Goal: Task Accomplishment & Management: Complete application form

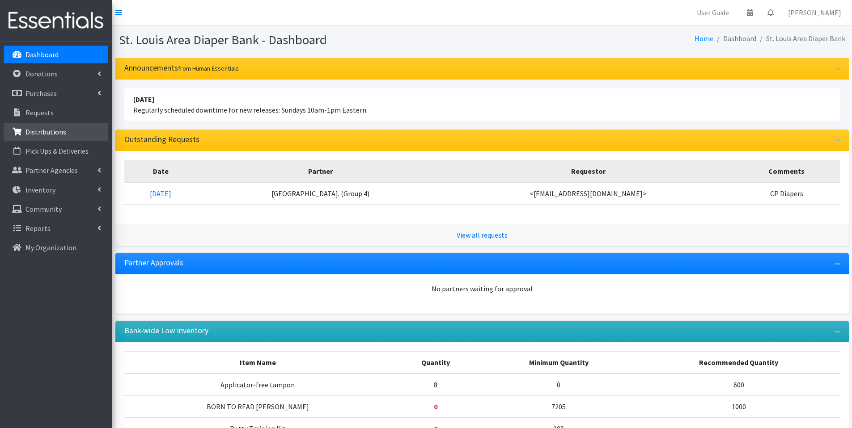
click at [61, 126] on link "Distributions" at bounding box center [56, 132] width 105 height 18
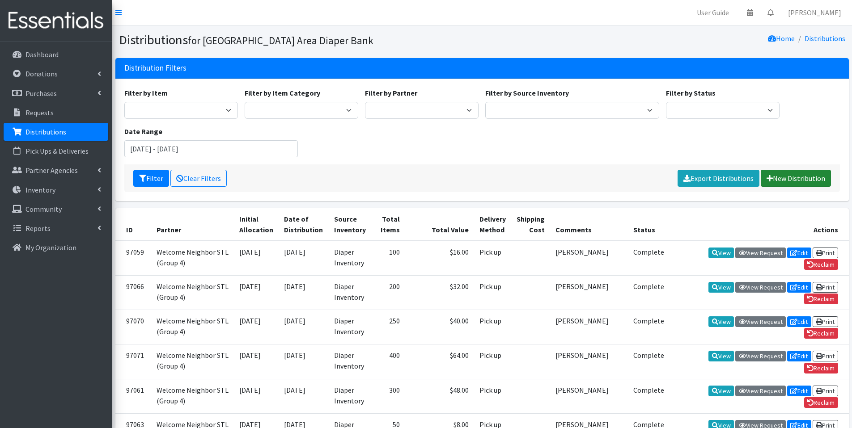
click at [774, 176] on link "New Distribution" at bounding box center [796, 178] width 70 height 17
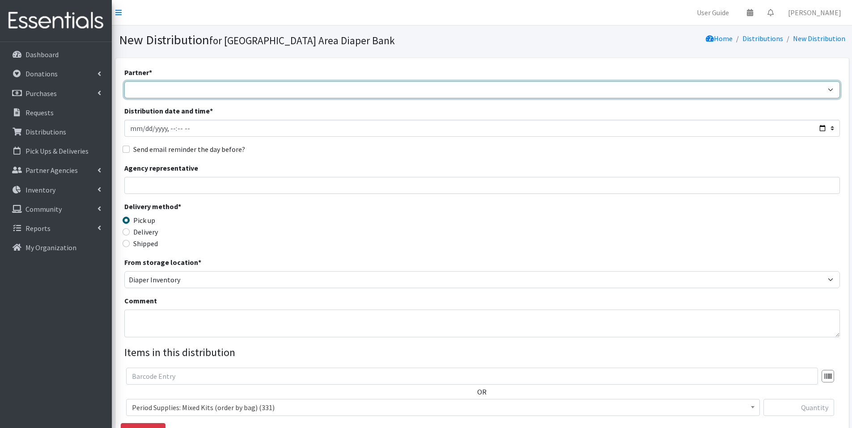
click at [247, 87] on select "Affinia Healthcare (Group 2) Annie Malone (Group 1) Assistance League of St. Lo…" at bounding box center [482, 89] width 716 height 17
select select "2736"
click at [124, 81] on select "Affinia Healthcare (Group 2) Annie Malone (Group 1) Assistance League of St. Lo…" at bounding box center [482, 89] width 716 height 17
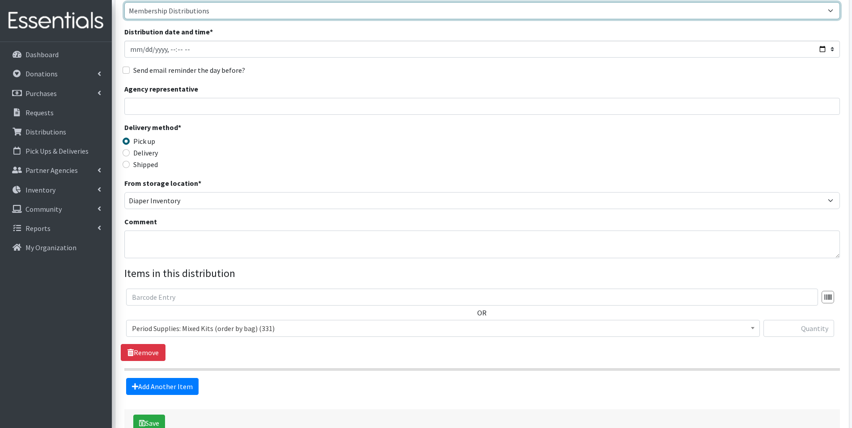
scroll to position [138, 0]
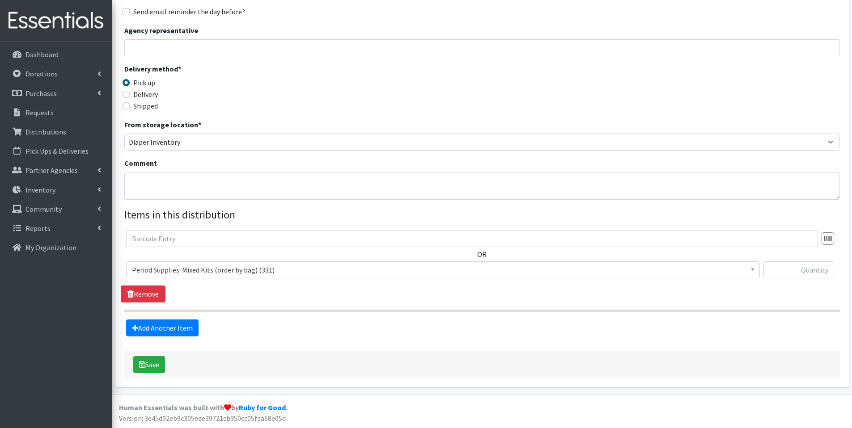
click at [356, 268] on span "Period Supplies: Mixed Kits (order by bag) (331)" at bounding box center [443, 270] width 622 height 13
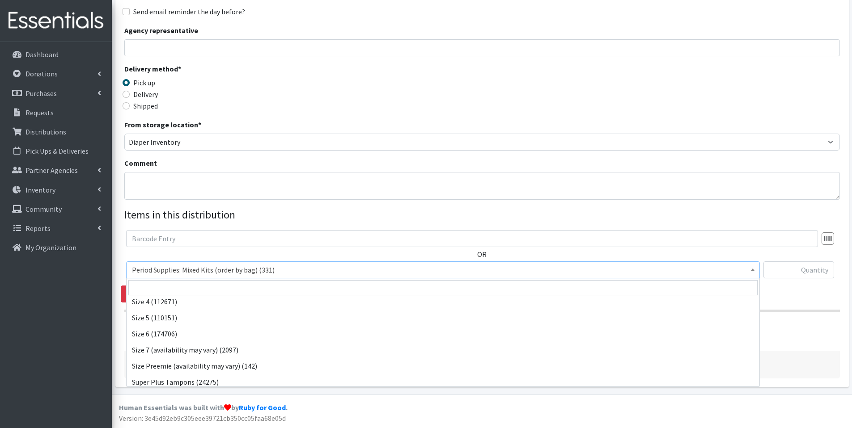
scroll to position [335, 0]
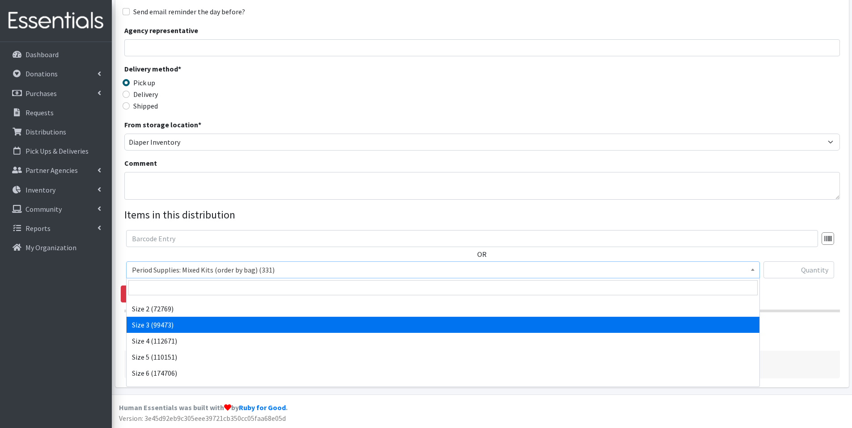
select select "1094"
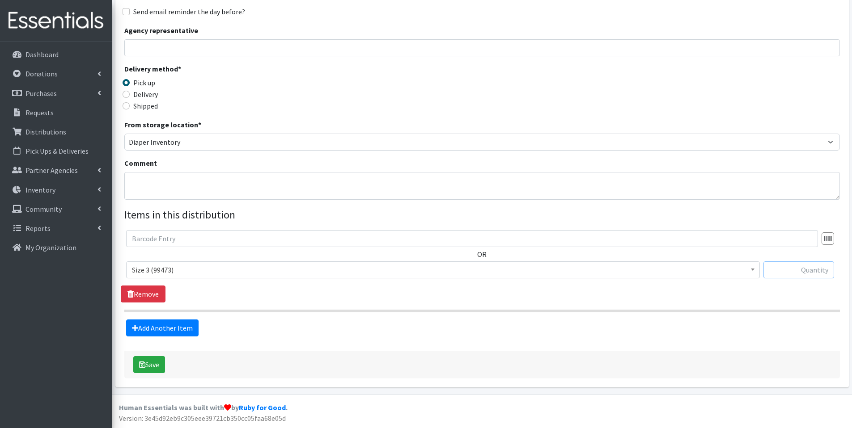
click at [795, 271] on input "text" at bounding box center [798, 270] width 71 height 17
type input "300"
click at [178, 328] on link "Add Another Item" at bounding box center [162, 328] width 72 height 17
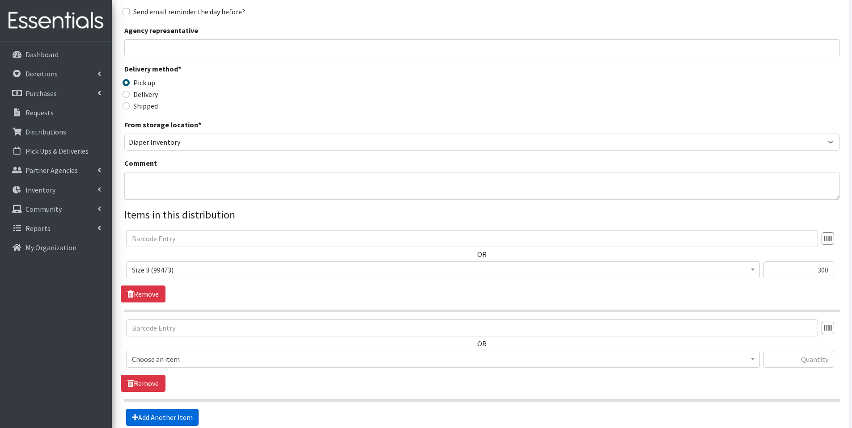
scroll to position [227, 0]
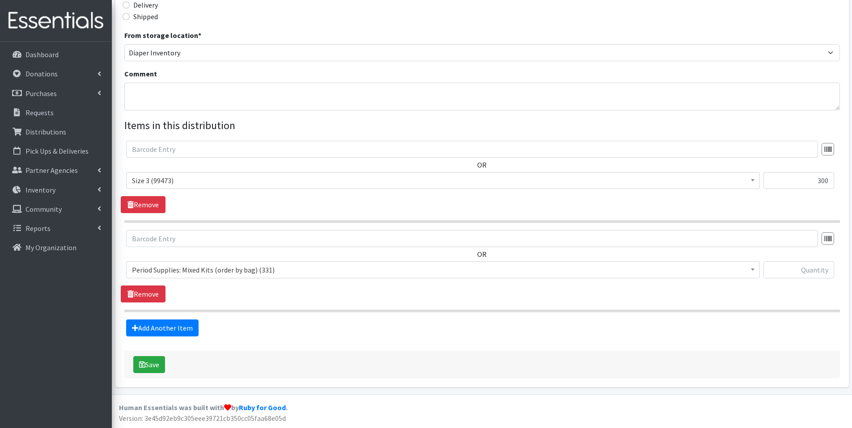
click at [243, 276] on span "Period Supplies: Mixed Kits (order by bag) (331)" at bounding box center [443, 270] width 622 height 13
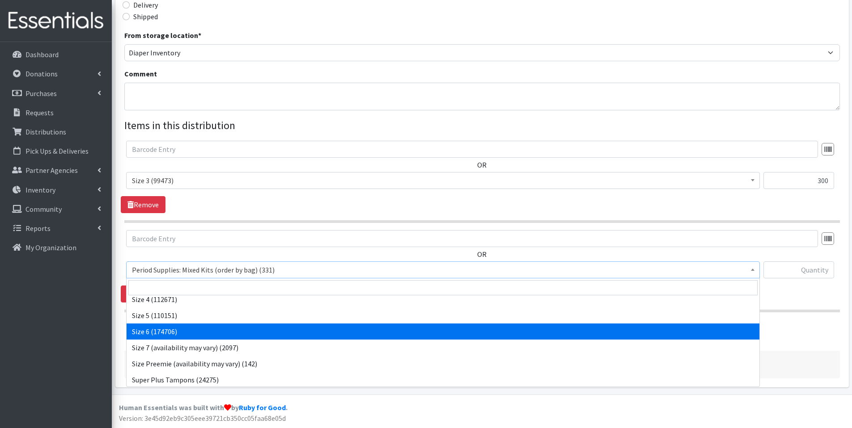
scroll to position [361, 0]
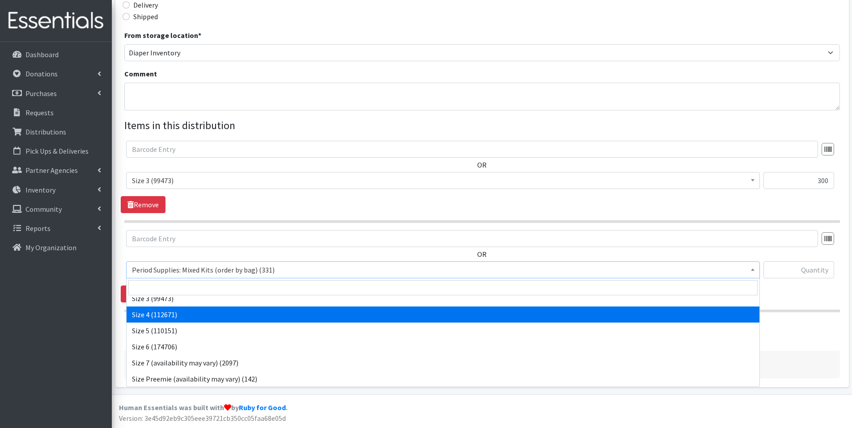
select select "1097"
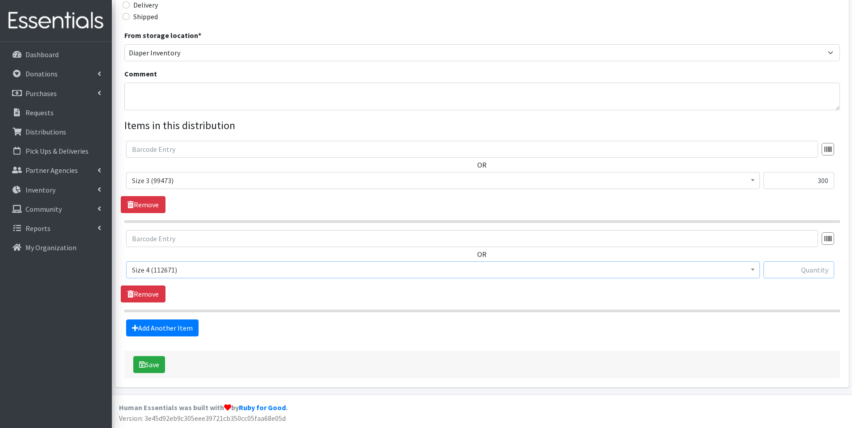
click at [790, 265] on input "text" at bounding box center [798, 270] width 71 height 17
type input "425"
click at [154, 367] on button "Save" at bounding box center [149, 364] width 32 height 17
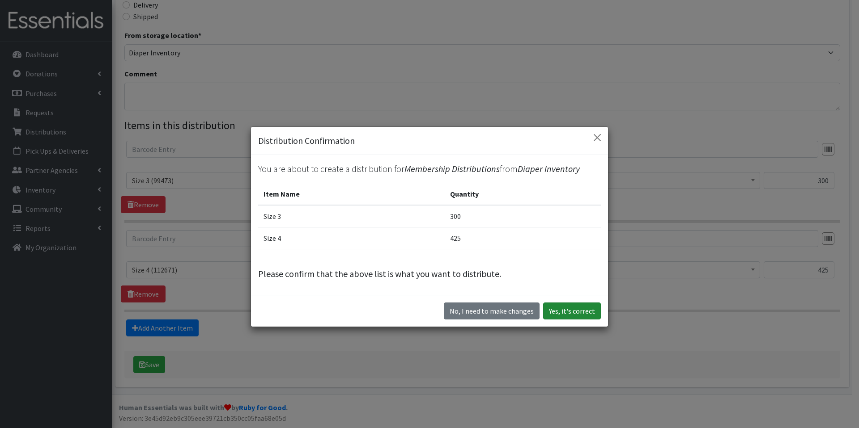
click at [572, 308] on button "Yes, it's correct" at bounding box center [572, 311] width 58 height 17
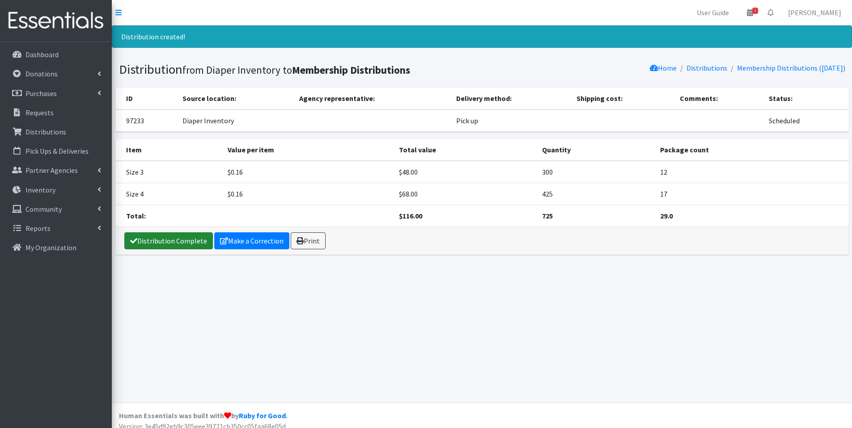
click at [175, 241] on link "Distribution Complete" at bounding box center [168, 241] width 89 height 17
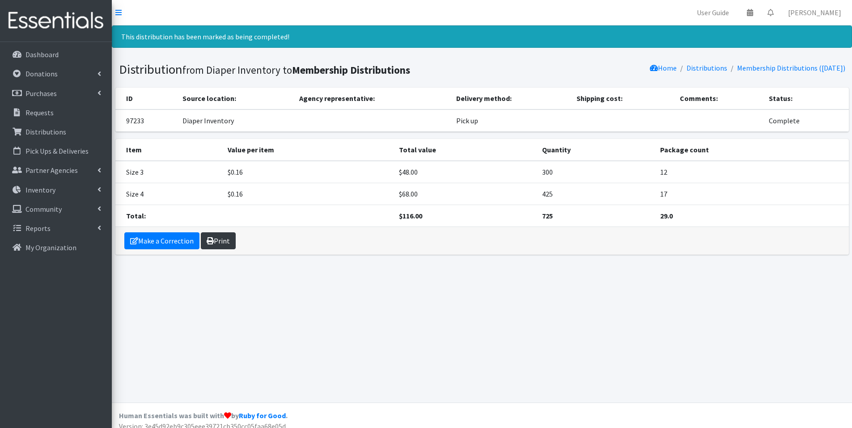
click at [213, 239] on link "Print" at bounding box center [218, 241] width 35 height 17
click at [152, 236] on link "Make a Correction" at bounding box center [161, 241] width 75 height 17
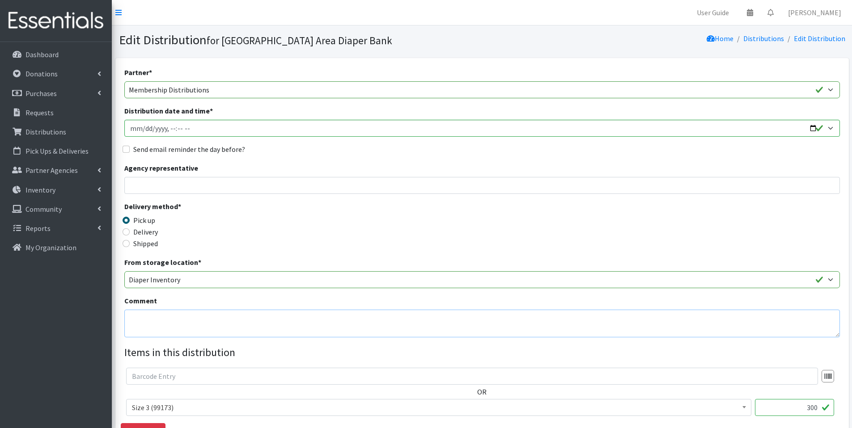
click at [216, 318] on textarea "Comment" at bounding box center [482, 324] width 716 height 28
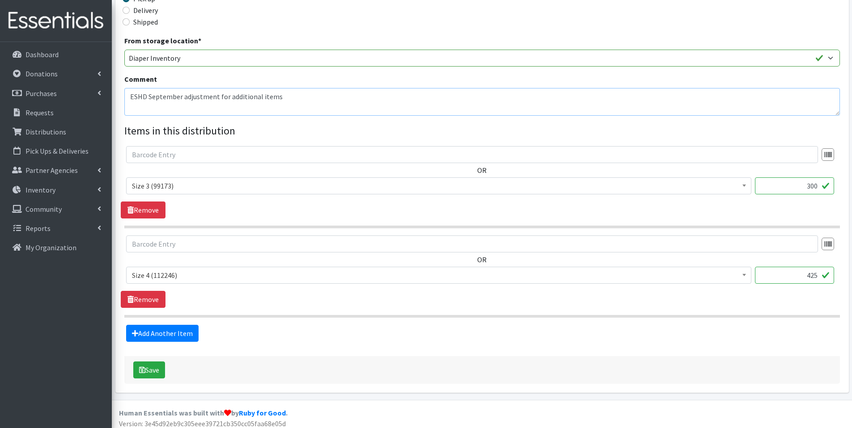
scroll to position [227, 0]
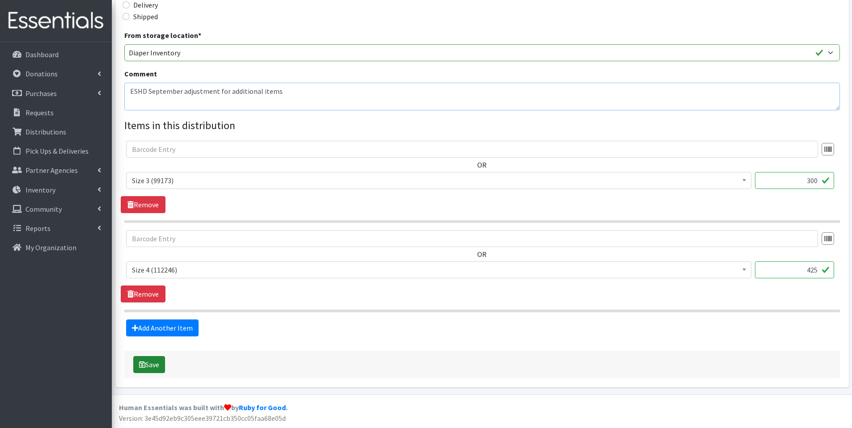
type textarea "ESHD September adjustment for additional items"
click at [155, 369] on button "Save" at bounding box center [149, 364] width 32 height 17
